Goal: Find specific page/section: Find specific page/section

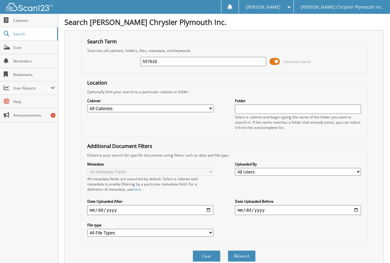
type input "557618"
click at [228, 251] on button "Search" at bounding box center [242, 256] width 28 height 11
click at [31, 37] on link "Search" at bounding box center [29, 33] width 58 height 13
click at [275, 58] on span at bounding box center [274, 61] width 10 height 9
click at [277, 60] on span at bounding box center [274, 61] width 10 height 9
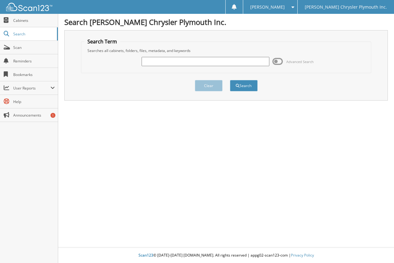
click at [190, 57] on input "text" at bounding box center [206, 61] width 128 height 9
type input "557618"
click at [230, 80] on button "Search" at bounding box center [244, 85] width 28 height 11
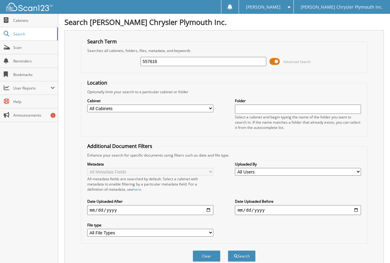
click at [270, 62] on span at bounding box center [274, 61] width 10 height 9
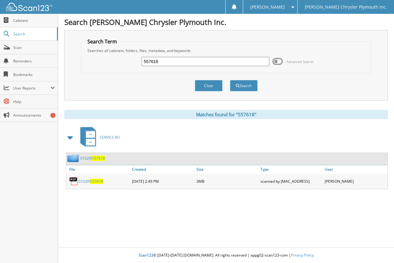
click at [94, 181] on span "557618" at bounding box center [96, 181] width 13 height 5
